Goal: Information Seeking & Learning: Check status

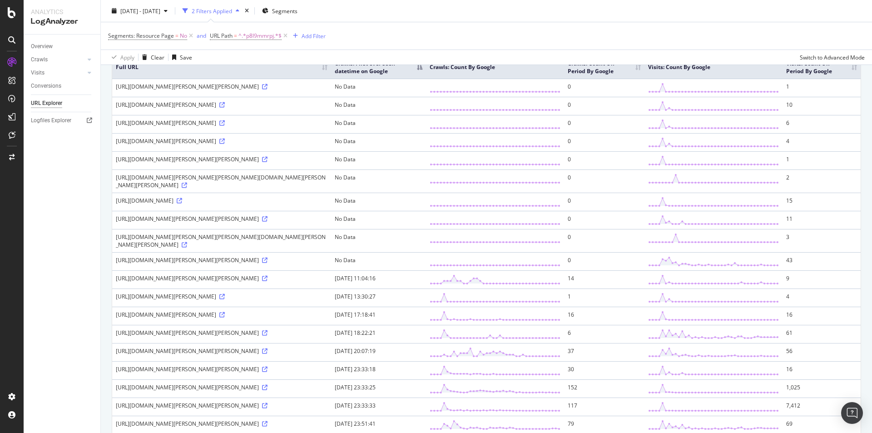
scroll to position [91, 0]
drag, startPoint x: 320, startPoint y: 94, endPoint x: 374, endPoint y: 94, distance: 53.6
click at [331, 94] on td "[URL][DOMAIN_NAME][PERSON_NAME][PERSON_NAME]" at bounding box center [221, 87] width 219 height 18
drag, startPoint x: 323, startPoint y: 269, endPoint x: 351, endPoint y: 268, distance: 28.2
click at [327, 248] on div "https://www.thetimes.com/article/angela-rayner-resigns-latest-news-keir-starmer…" at bounding box center [222, 239] width 212 height 15
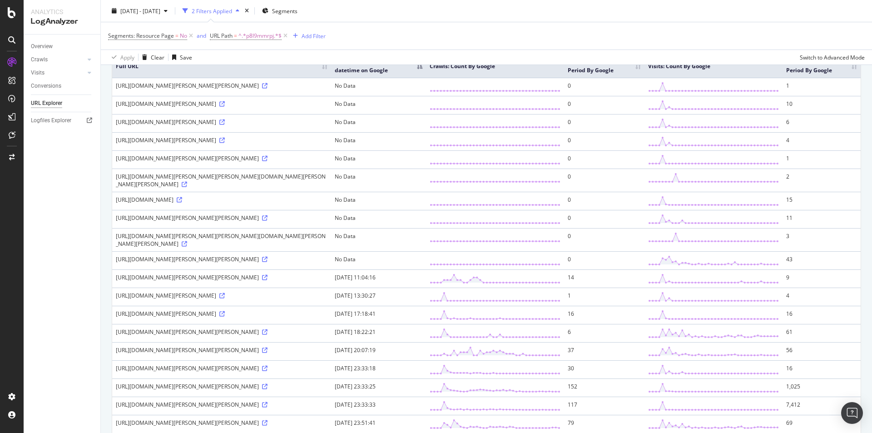
copy div "p8l9mmrpj"
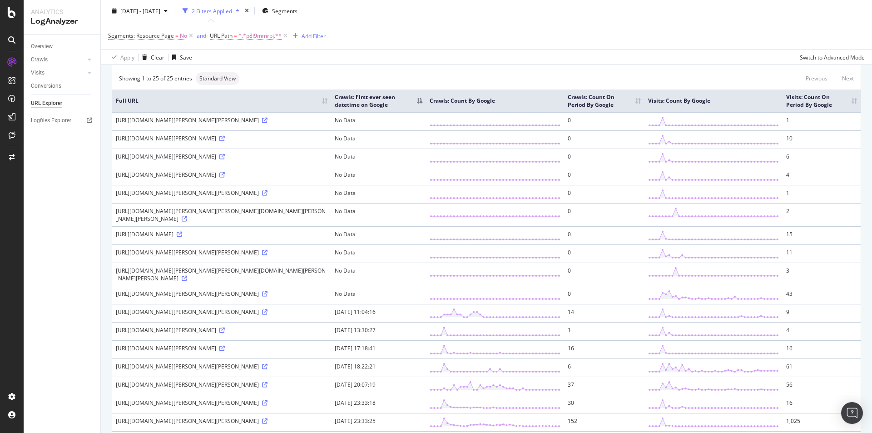
scroll to position [0, 0]
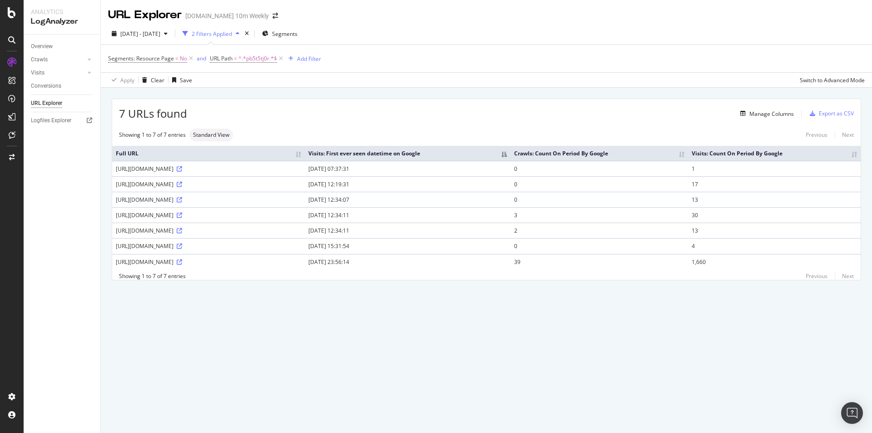
click at [375, 344] on div "URL Explorer TheTimes.com 10m Weekly 2025 Sep. 1st - Oct. 10th 2 Filters Applie…" at bounding box center [486, 216] width 771 height 433
click at [182, 168] on icon at bounding box center [179, 168] width 5 height 5
click at [510, 152] on th "Visits: First ever seen datetime on Google" at bounding box center [408, 153] width 206 height 15
drag, startPoint x: 337, startPoint y: 201, endPoint x: 640, endPoint y: 219, distance: 303.9
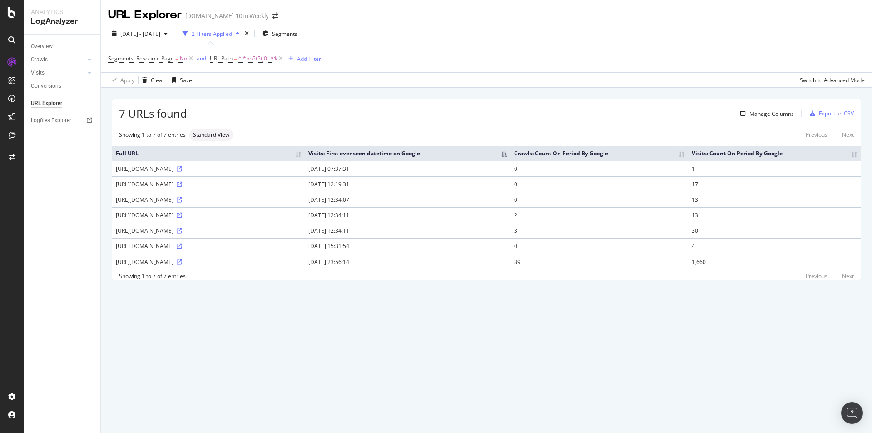
click at [640, 219] on tbody "https://www.thetimes.co.uk/uk/politics/article/labour-party-conference-2025-lat…" at bounding box center [486, 215] width 748 height 109
drag, startPoint x: 114, startPoint y: 232, endPoint x: 234, endPoint y: 230, distance: 119.5
click at [234, 230] on td "https://www.thetimes.com/article/labour-party-conference-2025-latest-news-liver…" at bounding box center [208, 230] width 193 height 15
click at [301, 212] on div "https://www.thetimes.com/article/labour-party-conference-2025-latest-news-liver…" at bounding box center [208, 215] width 185 height 8
drag, startPoint x: 328, startPoint y: 197, endPoint x: 355, endPoint y: 216, distance: 32.6
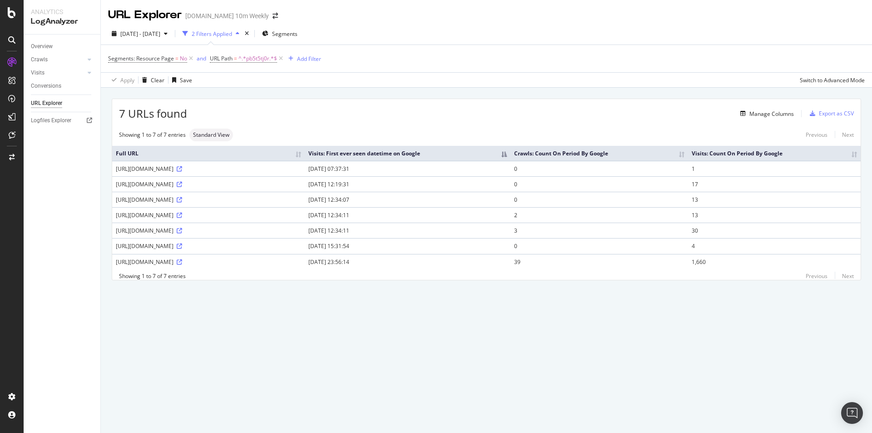
click at [355, 216] on tbody "https://www.thetimes.co.uk/uk/politics/article/labour-party-conference-2025-lat…" at bounding box center [486, 215] width 748 height 109
click at [305, 204] on td "https://www.thetimes.co.uk/article/labour-party-conference-2025-latest-news-liv…" at bounding box center [208, 199] width 193 height 15
drag, startPoint x: 242, startPoint y: 187, endPoint x: 321, endPoint y: 187, distance: 79.0
click at [301, 187] on div "https://www.thetimes.co.uk/article/labour-party-conference-2025-latest-news-liv…" at bounding box center [208, 184] width 185 height 8
drag, startPoint x: 456, startPoint y: 182, endPoint x: 500, endPoint y: 225, distance: 61.7
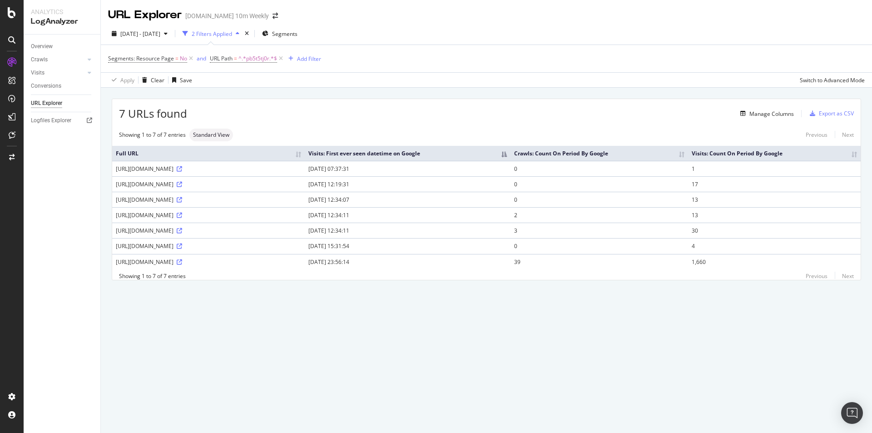
click at [500, 225] on tbody "https://www.thetimes.co.uk/uk/politics/article/labour-party-conference-2025-lat…" at bounding box center [486, 215] width 748 height 109
click at [502, 280] on div "7 URLs found Manage Columns Export as CSV Showing 1 to 7 of 7 entries Standard …" at bounding box center [486, 190] width 749 height 182
drag, startPoint x: 186, startPoint y: 229, endPoint x: 235, endPoint y: 230, distance: 48.6
click at [235, 230] on div "https://www.thetimes.com/article/labour-party-conference-2025-latest-news-liver…" at bounding box center [208, 231] width 185 height 8
drag, startPoint x: 178, startPoint y: 262, endPoint x: 225, endPoint y: 262, distance: 46.8
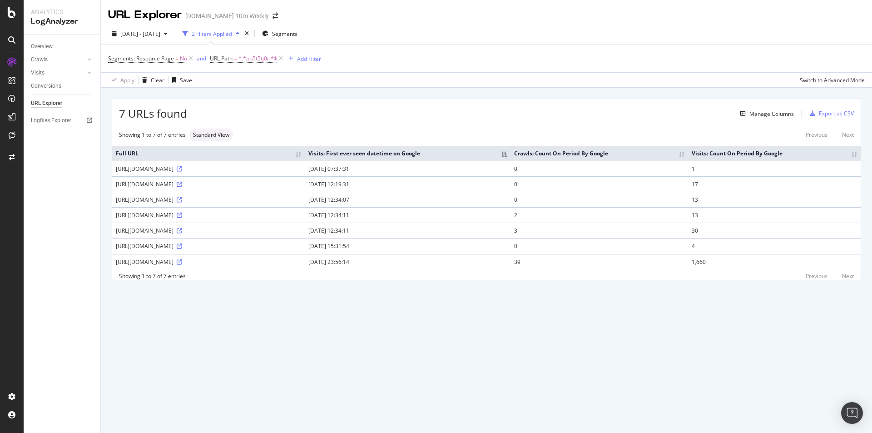
click at [225, 262] on div "https://www.thetimes.com/uk/politics/article/labour-party-conference-2025-lates…" at bounding box center [208, 262] width 185 height 8
drag, startPoint x: 153, startPoint y: 186, endPoint x: 243, endPoint y: 186, distance: 89.5
click at [243, 186] on div "https://www.thetimes.co.uk/article/labour-party-conference-2025-latest-news-liv…" at bounding box center [208, 184] width 185 height 8
drag, startPoint x: 165, startPoint y: 169, endPoint x: 238, endPoint y: 168, distance: 73.6
click at [247, 170] on div "https://www.thetimes.co.uk/uk/politics/article/labour-party-conference-2025-lat…" at bounding box center [208, 169] width 185 height 8
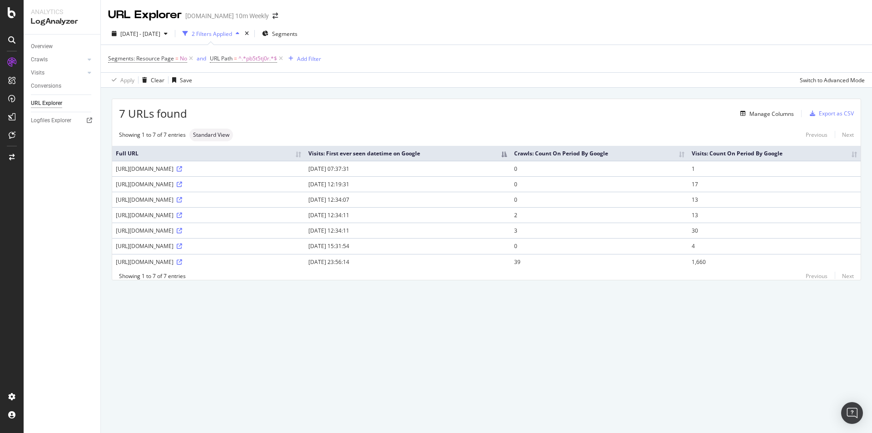
click at [274, 307] on div "7 URLs found Manage Columns Export as CSV Showing 1 to 7 of 7 entries Standard …" at bounding box center [486, 200] width 771 height 224
drag, startPoint x: 260, startPoint y: 244, endPoint x: 125, endPoint y: 250, distance: 135.0
click at [125, 250] on div "https://www.thetimes.com/article/unknown-slug-pb5t5tj0r" at bounding box center [208, 246] width 185 height 8
click at [166, 250] on div "https://www.thetimes.com/article/unknown-slug-pb5t5tj0r" at bounding box center [208, 246] width 185 height 8
drag, startPoint x: 172, startPoint y: 185, endPoint x: 251, endPoint y: 186, distance: 79.0
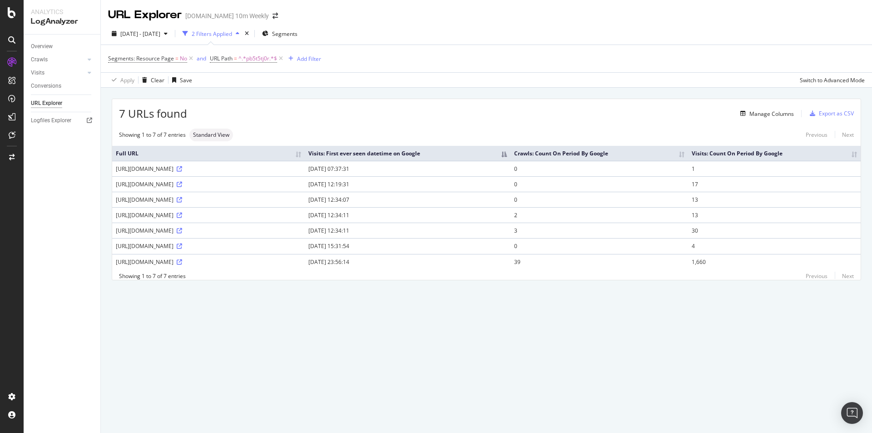
click at [251, 186] on div "https://www.thetimes.co.uk/article/labour-party-conference-2025-latest-news-liv…" at bounding box center [208, 184] width 185 height 8
drag, startPoint x: 170, startPoint y: 215, endPoint x: 215, endPoint y: 215, distance: 45.4
click at [215, 215] on div "https://www.thetimes.com/article/labour-party-conference-2025-latest-news-liver…" at bounding box center [208, 215] width 185 height 8
drag, startPoint x: 172, startPoint y: 230, endPoint x: 241, endPoint y: 230, distance: 69.5
click at [241, 230] on div "https://www.thetimes.com/article/labour-party-conference-2025-latest-news-liver…" at bounding box center [208, 231] width 185 height 8
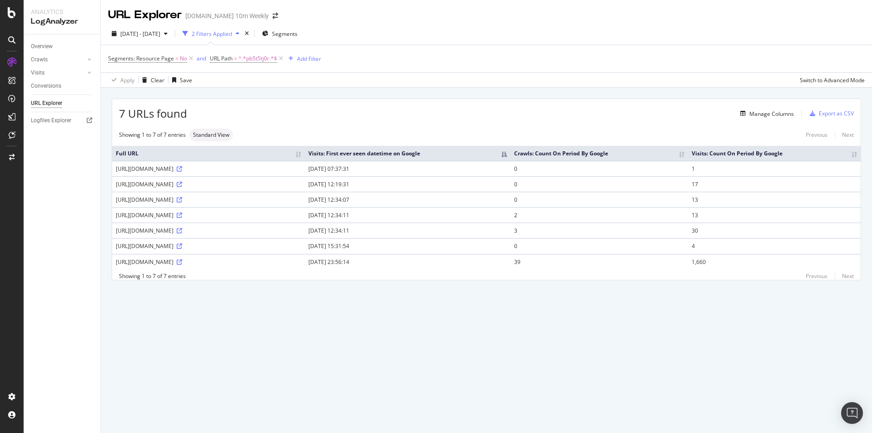
drag, startPoint x: 167, startPoint y: 183, endPoint x: 224, endPoint y: 183, distance: 57.2
click at [224, 183] on div "https://www.thetimes.co.uk/article/labour-party-conference-2025-latest-news-liv…" at bounding box center [208, 184] width 185 height 8
click at [276, 379] on div "URL Explorer TheTimes.com 10m Weekly 2025 Sep. 1st - Oct. 10th 2 Filters Applie…" at bounding box center [486, 216] width 771 height 433
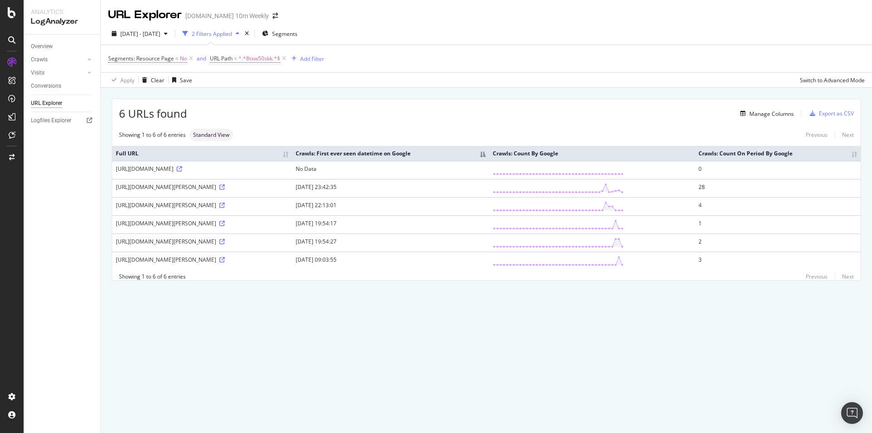
drag, startPoint x: 171, startPoint y: 205, endPoint x: 187, endPoint y: 203, distance: 16.0
click at [187, 203] on div "https://www.thetimes.co.uk/article/shabana-mahmood-antisemitism-home-secretary-…" at bounding box center [202, 205] width 173 height 8
drag, startPoint x: 167, startPoint y: 223, endPoint x: 198, endPoint y: 223, distance: 30.4
click at [198, 223] on div "https://www.thetimes.co.uk/article/shabana-mahmood-antisemitism-home-secretary-…" at bounding box center [202, 223] width 173 height 8
drag, startPoint x: 171, startPoint y: 242, endPoint x: 199, endPoint y: 243, distance: 28.6
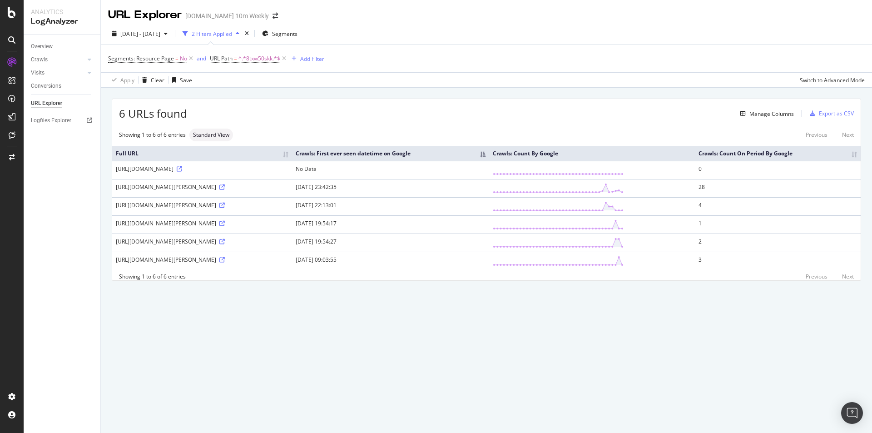
click at [199, 243] on div "https://www.thetimes.com/article/shabana-mahmood-antisemitism-home-secretary-8t…" at bounding box center [202, 242] width 173 height 8
drag, startPoint x: 153, startPoint y: 261, endPoint x: 186, endPoint y: 261, distance: 32.7
click at [186, 261] on div "https://www.thetimes.com/article/shabana-mahmood-antisemitism-home-secretary-8t…" at bounding box center [202, 260] width 173 height 8
drag, startPoint x: 173, startPoint y: 208, endPoint x: 204, endPoint y: 207, distance: 31.8
click at [204, 207] on div "https://www.thetimes.co.uk/article/shabana-mahmood-antisemitism-home-secretary-…" at bounding box center [202, 205] width 173 height 8
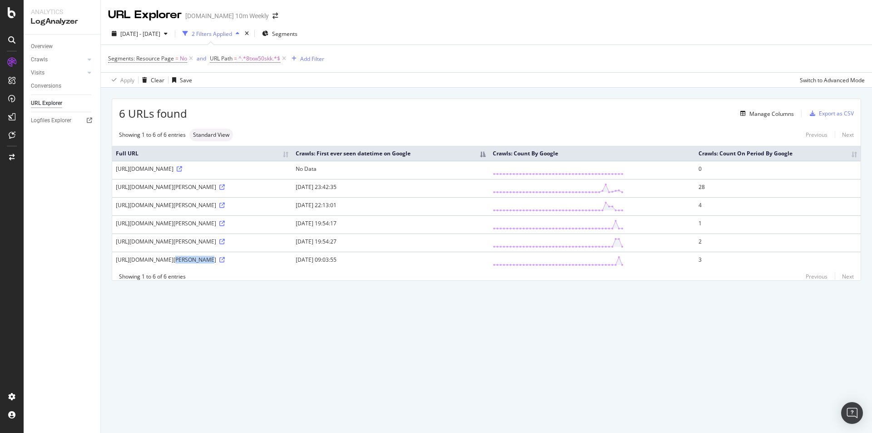
drag, startPoint x: 176, startPoint y: 261, endPoint x: 205, endPoint y: 261, distance: 29.1
click at [205, 261] on div "https://www.thetimes.com/article/shabana-mahmood-antisemitism-home-secretary-8t…" at bounding box center [202, 260] width 173 height 8
drag, startPoint x: 172, startPoint y: 187, endPoint x: 218, endPoint y: 187, distance: 46.8
click at [218, 187] on div "https://www.thetimes.com/uk/politics/article/shabana-mahmood-antisemitism-home-…" at bounding box center [202, 187] width 173 height 8
drag, startPoint x: 286, startPoint y: 221, endPoint x: 372, endPoint y: 246, distance: 89.0
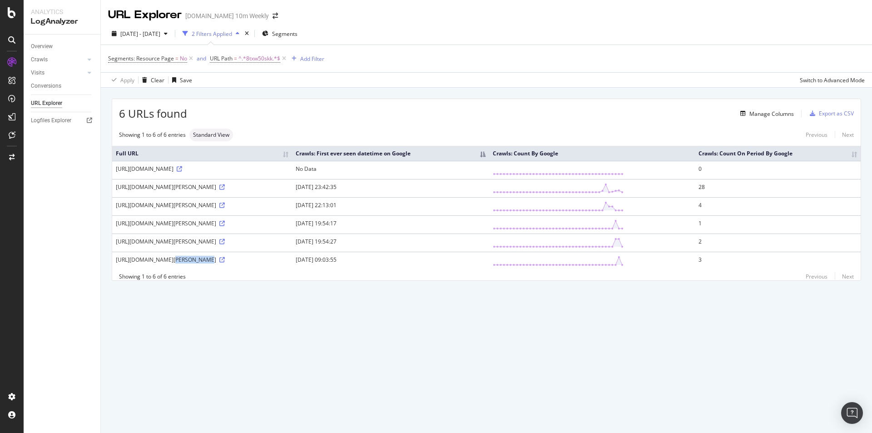
click at [372, 246] on tbody "https://www.thetimes.com/article/unknown-slug-8txw50skk No Data 0 https://www.t…" at bounding box center [486, 215] width 748 height 109
click at [279, 225] on div "https://www.thetimes.co.uk/article/shabana-mahmood-antisemitism-home-secretary-…" at bounding box center [202, 223] width 173 height 8
drag, startPoint x: 183, startPoint y: 166, endPoint x: 254, endPoint y: 171, distance: 71.0
click at [254, 171] on div "https://www.thetimes.com/article/unknown-slug-8txw50skk" at bounding box center [202, 169] width 173 height 8
drag, startPoint x: 193, startPoint y: 186, endPoint x: 245, endPoint y: 186, distance: 51.3
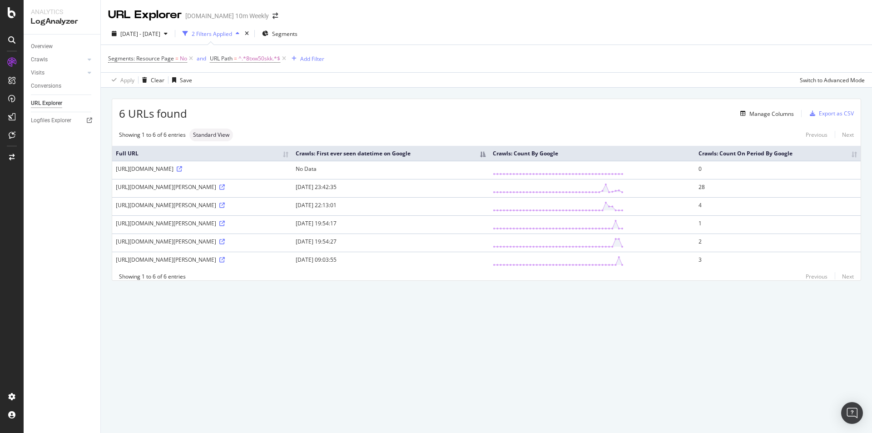
click at [245, 186] on div "https://www.thetimes.com/uk/politics/article/shabana-mahmood-antisemitism-home-…" at bounding box center [202, 187] width 173 height 8
drag, startPoint x: 171, startPoint y: 187, endPoint x: 206, endPoint y: 182, distance: 35.8
click at [206, 182] on td "https://www.thetimes.com/uk/politics/article/shabana-mahmood-antisemitism-home-…" at bounding box center [202, 188] width 180 height 18
drag, startPoint x: 179, startPoint y: 205, endPoint x: 220, endPoint y: 203, distance: 40.9
click at [220, 203] on div "https://www.thetimes.co.uk/article/shabana-mahmood-antisemitism-home-secretary-…" at bounding box center [202, 205] width 173 height 8
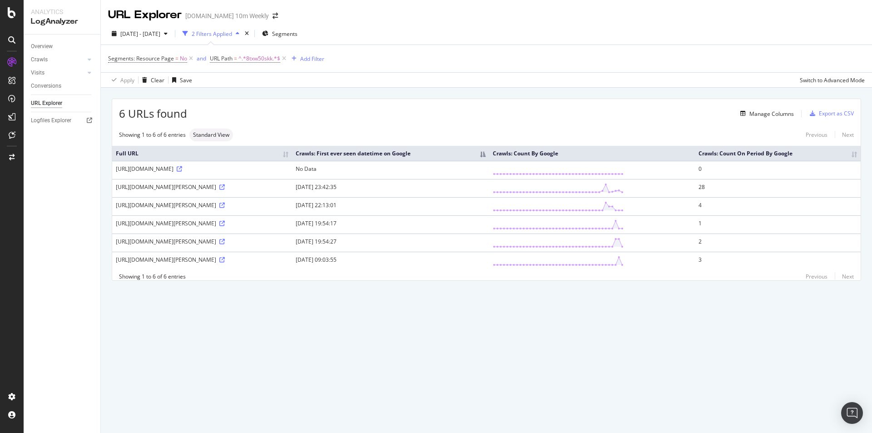
drag, startPoint x: 158, startPoint y: 223, endPoint x: 216, endPoint y: 224, distance: 58.1
click at [216, 224] on div "https://www.thetimes.co.uk/article/shabana-mahmood-antisemitism-home-secretary-…" at bounding box center [202, 223] width 173 height 8
drag, startPoint x: 162, startPoint y: 262, endPoint x: 214, endPoint y: 261, distance: 51.8
click at [214, 261] on div "https://www.thetimes.com/article/shabana-mahmood-antisemitism-home-secretary-8t…" at bounding box center [202, 260] width 173 height 8
click at [167, 261] on div "https://www.thetimes.com/article/shabana-mahmood-antisemitism-home-secretary-8t…" at bounding box center [202, 260] width 173 height 8
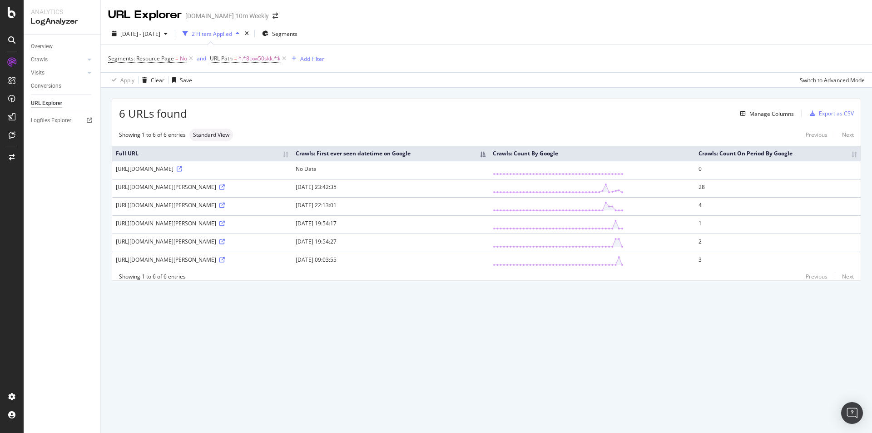
drag, startPoint x: 115, startPoint y: 259, endPoint x: 264, endPoint y: 259, distance: 148.5
click at [264, 259] on td "https://www.thetimes.com/article/shabana-mahmood-antisemitism-home-secretary-8t…" at bounding box center [202, 261] width 180 height 18
click at [264, 259] on div "https://www.thetimes.com/article/shabana-mahmood-antisemitism-home-secretary-8t…" at bounding box center [202, 260] width 173 height 8
click at [225, 258] on icon at bounding box center [221, 259] width 5 height 5
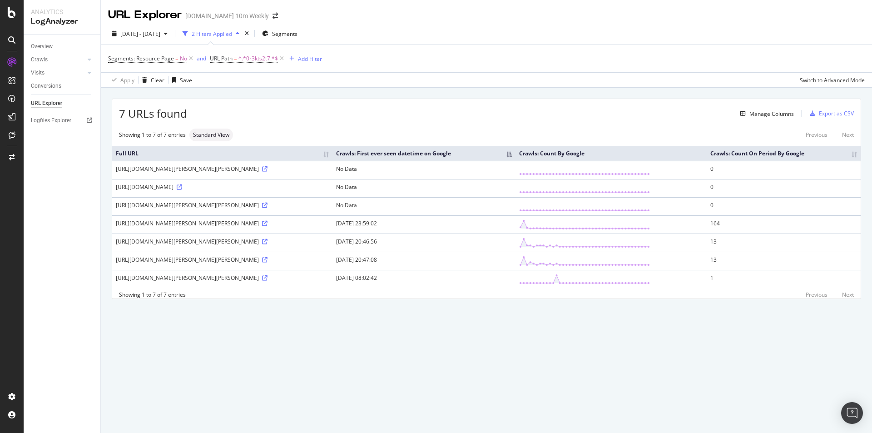
drag, startPoint x: 439, startPoint y: 258, endPoint x: 312, endPoint y: 244, distance: 127.4
click at [312, 244] on tbody "[URL][DOMAIN_NAME][PERSON_NAME][PERSON_NAME] No Data 0 [URL][DOMAIN_NAME] No Da…" at bounding box center [486, 224] width 748 height 127
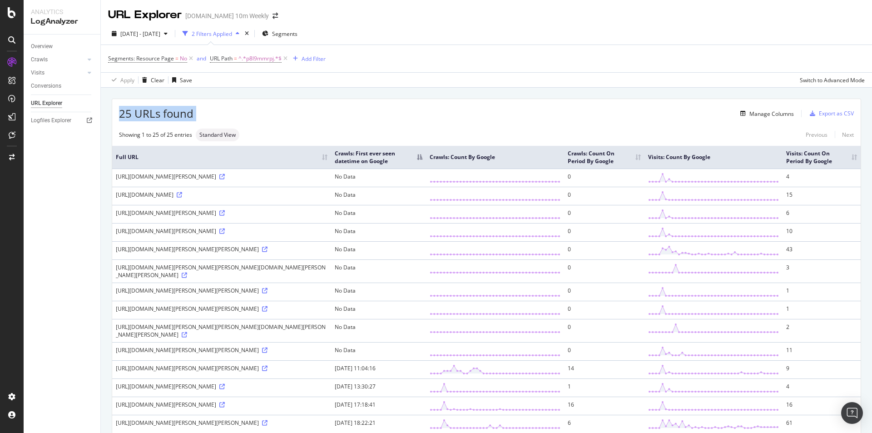
drag, startPoint x: 115, startPoint y: 113, endPoint x: 200, endPoint y: 114, distance: 84.9
click at [200, 114] on div "25 URLs found Manage Columns Export as CSV" at bounding box center [486, 110] width 748 height 22
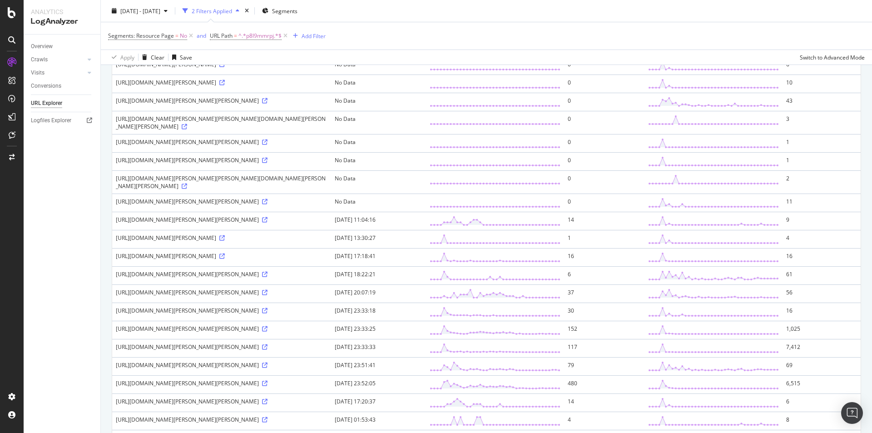
scroll to position [36, 0]
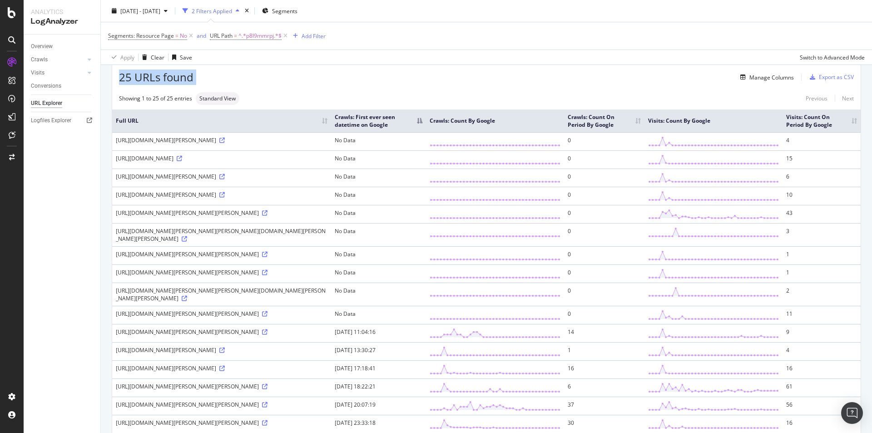
click at [244, 79] on div "Manage Columns" at bounding box center [493, 77] width 600 height 11
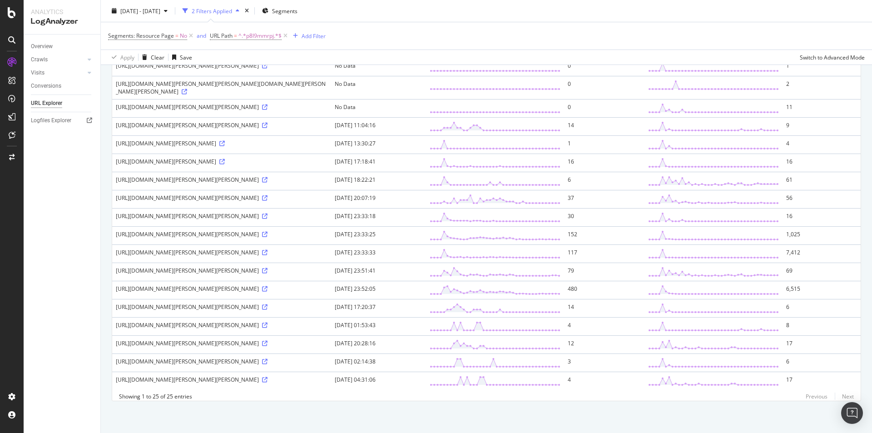
scroll to position [309, 0]
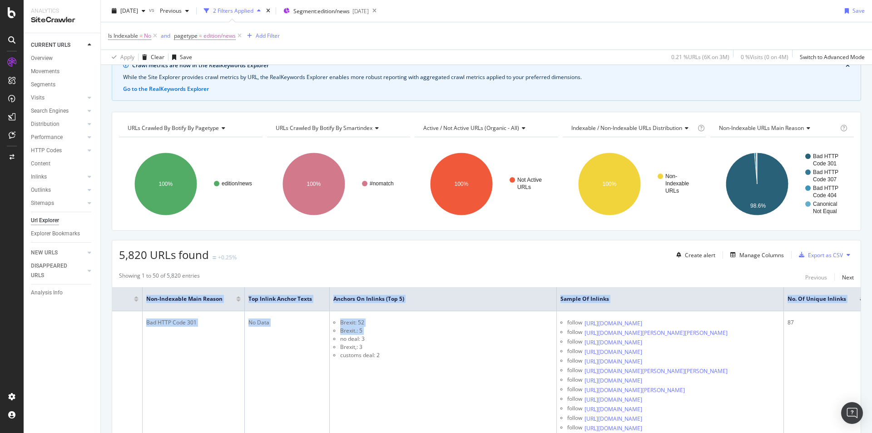
scroll to position [0, 211]
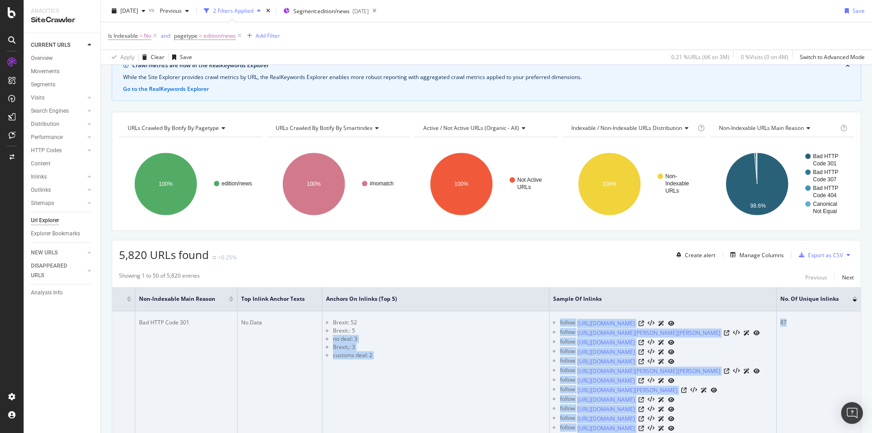
drag, startPoint x: 602, startPoint y: 338, endPoint x: 813, endPoint y: 336, distance: 210.3
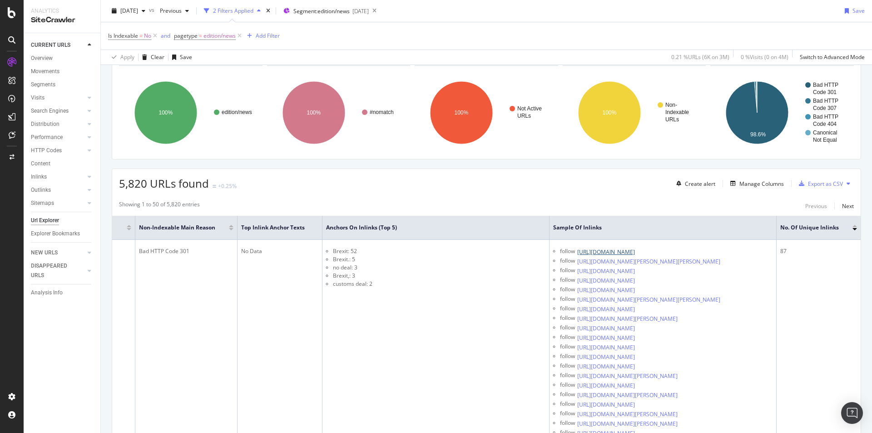
scroll to position [136, 0]
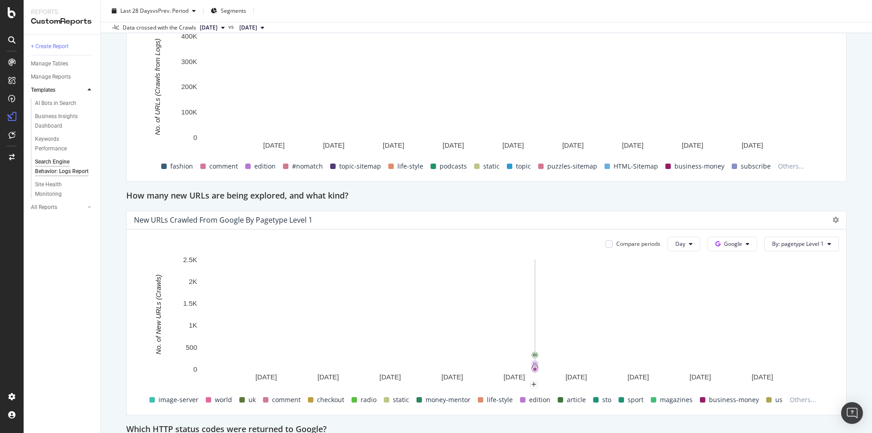
scroll to position [818, 0]
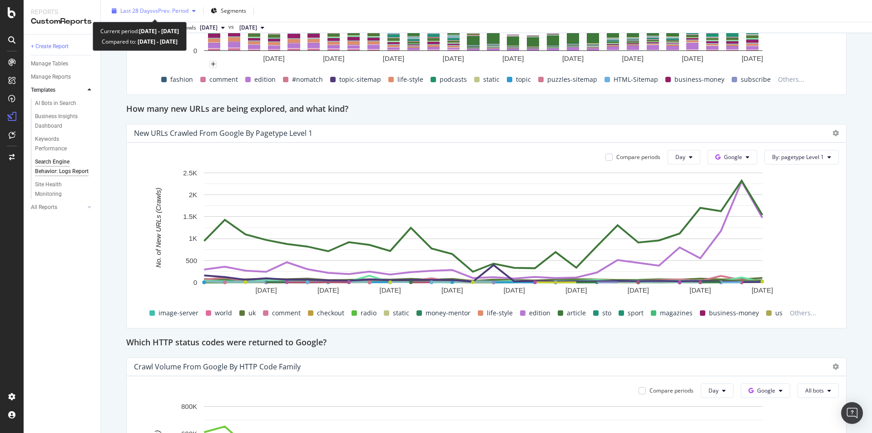
click at [176, 5] on div "Last 28 Days vs Prev. Period" at bounding box center [153, 11] width 91 height 14
click at [112, 189] on div "Search Engine Behavior: Logs Report Search Engine Behavior: Logs Report [DOMAIN…" at bounding box center [486, 216] width 771 height 433
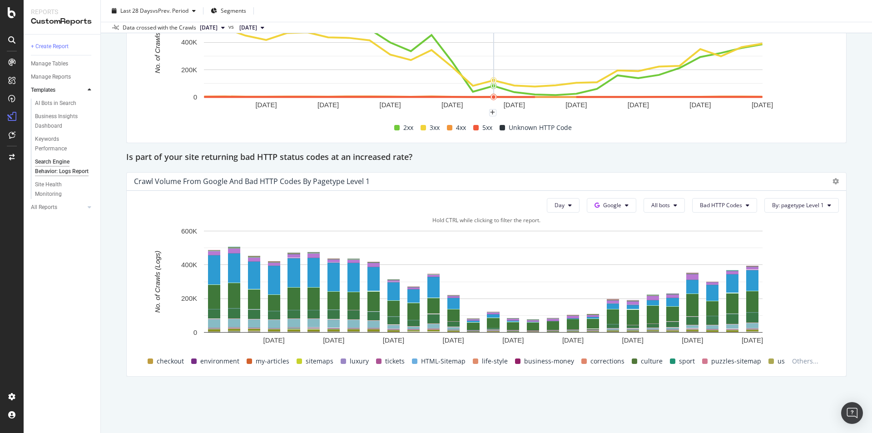
scroll to position [1237, 0]
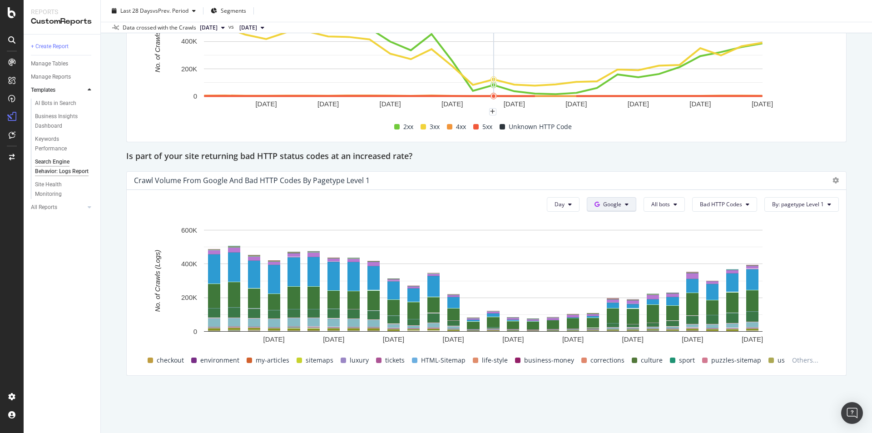
click at [625, 203] on icon at bounding box center [627, 204] width 4 height 5
click at [667, 204] on button "All bots" at bounding box center [664, 204] width 41 height 15
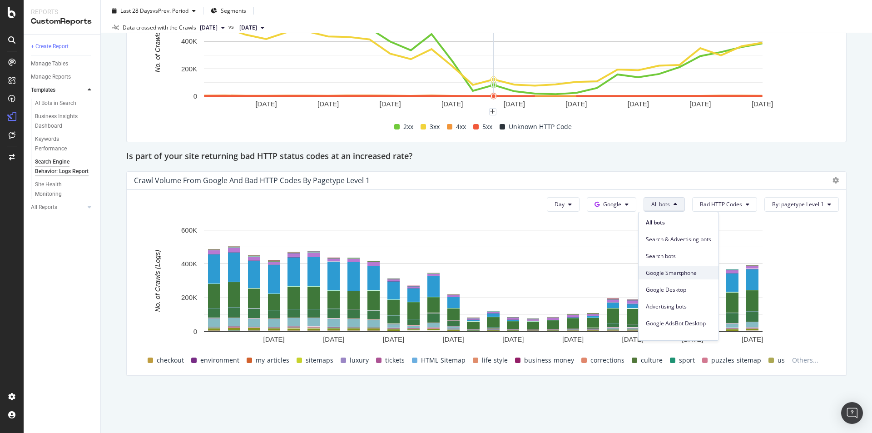
click at [696, 274] on span "Google Smartphone" at bounding box center [678, 273] width 65 height 8
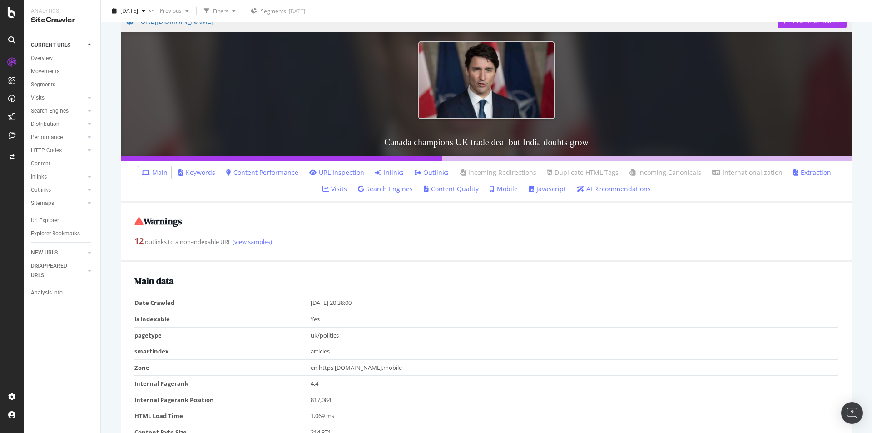
scroll to position [91, 0]
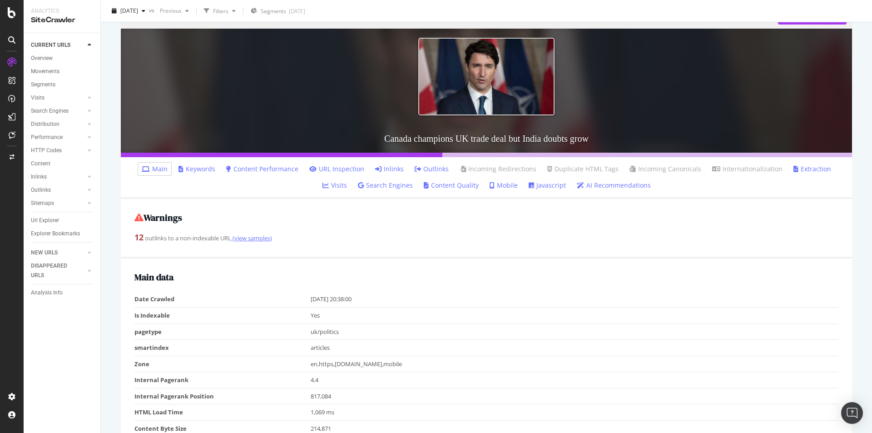
click at [253, 237] on link "(view samples)" at bounding box center [251, 238] width 41 height 8
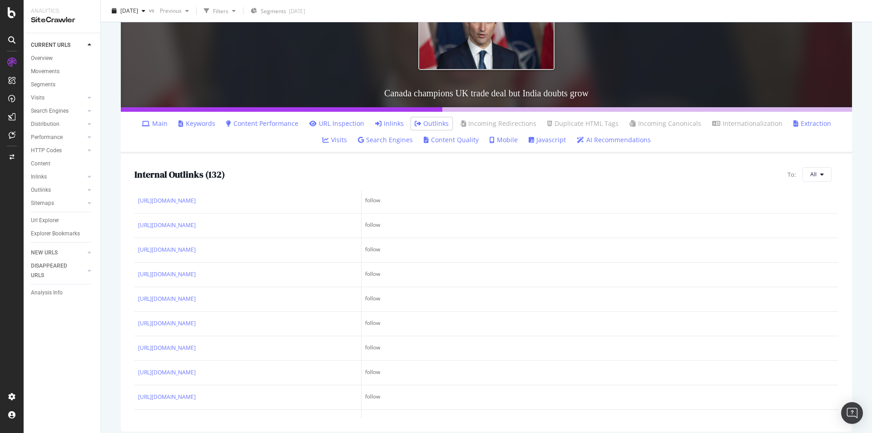
scroll to position [363, 0]
click at [820, 172] on icon at bounding box center [822, 174] width 4 height 5
click at [827, 206] on span "Non-Indexable URLs" at bounding box center [829, 209] width 51 height 8
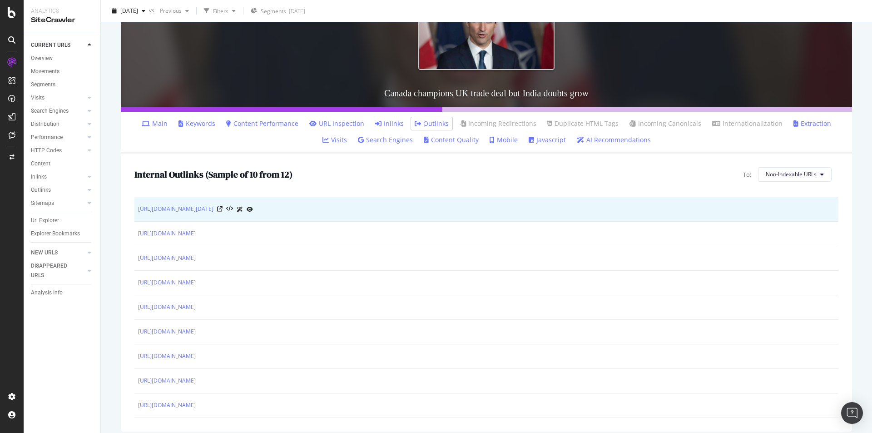
scroll to position [144, 0]
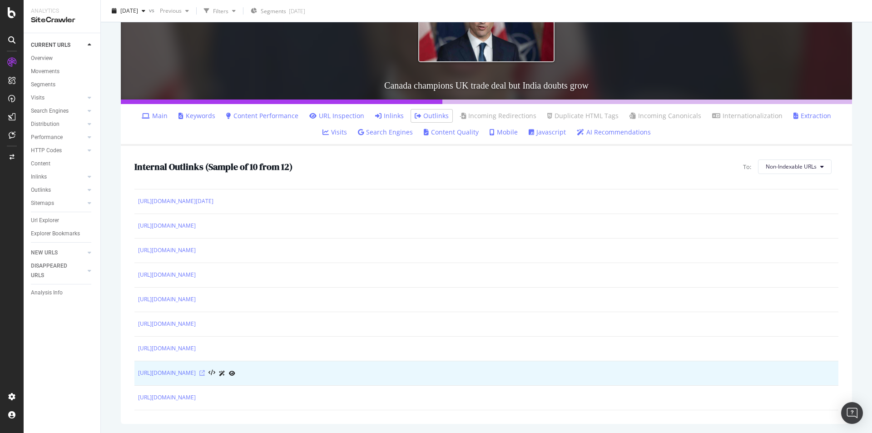
click at [205, 371] on icon at bounding box center [201, 372] width 5 height 5
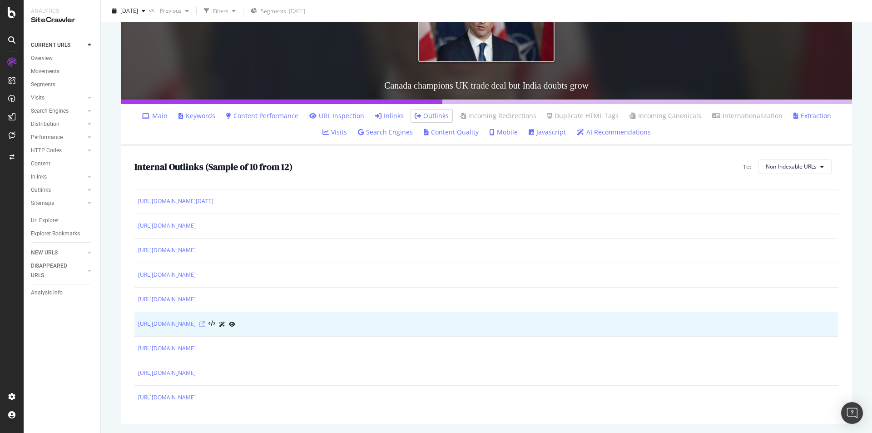
click at [205, 322] on icon at bounding box center [201, 323] width 5 height 5
